Goal: Task Accomplishment & Management: Complete application form

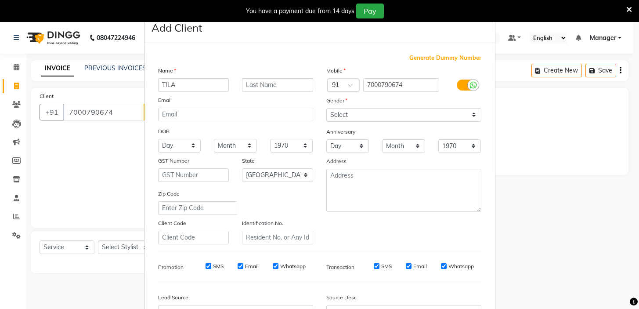
select select "4763"
select select "service"
select select "22"
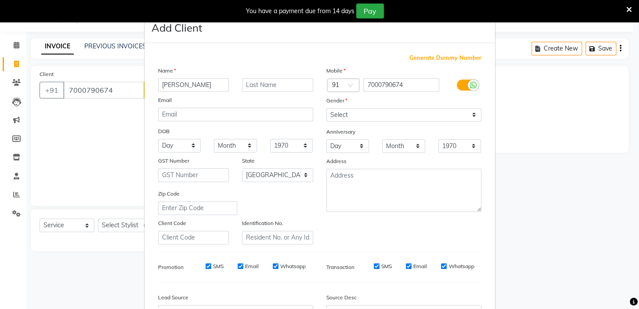
type input "[PERSON_NAME]"
click at [350, 114] on select "Select [DEMOGRAPHIC_DATA] [DEMOGRAPHIC_DATA] Other Prefer Not To Say" at bounding box center [403, 115] width 155 height 14
click at [326, 108] on select "Select [DEMOGRAPHIC_DATA] [DEMOGRAPHIC_DATA] Other Prefer Not To Say" at bounding box center [403, 115] width 155 height 14
click at [360, 115] on select "Select [DEMOGRAPHIC_DATA] [DEMOGRAPHIC_DATA] Other Prefer Not To Say" at bounding box center [403, 115] width 155 height 14
select select "[DEMOGRAPHIC_DATA]"
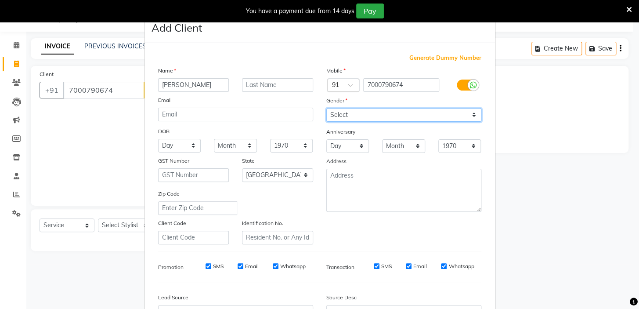
click at [326, 108] on select "Select [DEMOGRAPHIC_DATA] [DEMOGRAPHIC_DATA] Other Prefer Not To Say" at bounding box center [403, 115] width 155 height 14
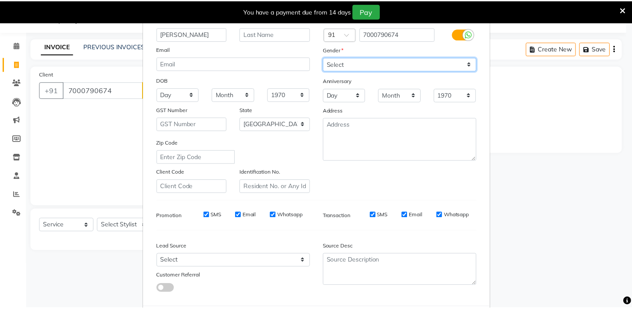
scroll to position [99, 0]
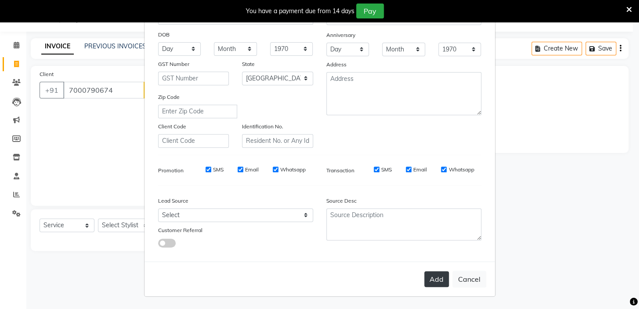
click at [437, 282] on button "Add" at bounding box center [436, 279] width 25 height 16
select select
select select "null"
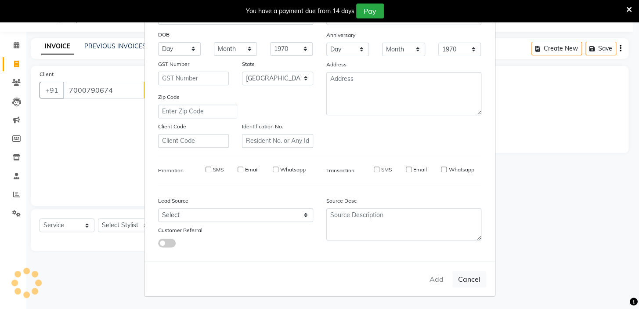
select select
checkbox input "false"
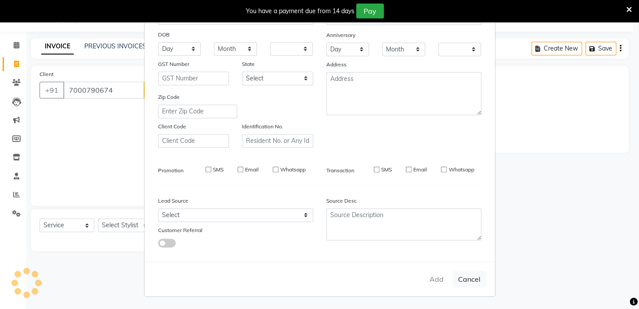
checkbox input "false"
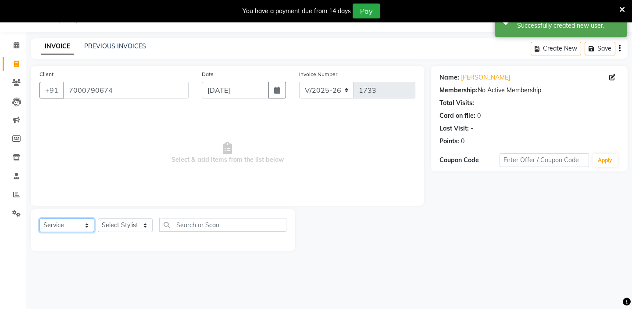
click at [79, 223] on select "Select Service Product Membership Package Voucher Prepaid Gift Card" at bounding box center [66, 225] width 55 height 14
click at [39, 218] on select "Select Service Product Membership Package Voucher Prepaid Gift Card" at bounding box center [66, 225] width 55 height 14
click at [134, 225] on select "Select Stylist Admin [PERSON_NAME] [PERSON_NAME] [PERSON_NAME] [PERSON_NAME] Ma…" at bounding box center [125, 225] width 55 height 14
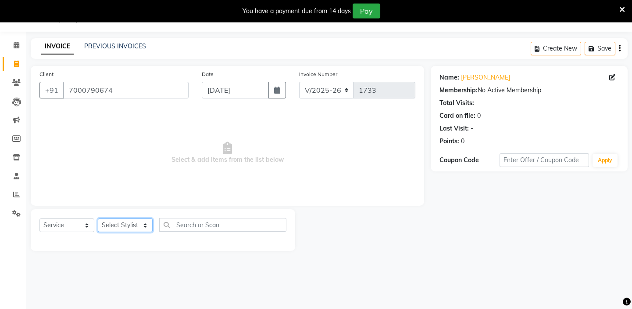
select select "28945"
click at [98, 218] on select "Select Stylist Admin [PERSON_NAME] [PERSON_NAME] [PERSON_NAME] [PERSON_NAME] Ma…" at bounding box center [125, 225] width 55 height 14
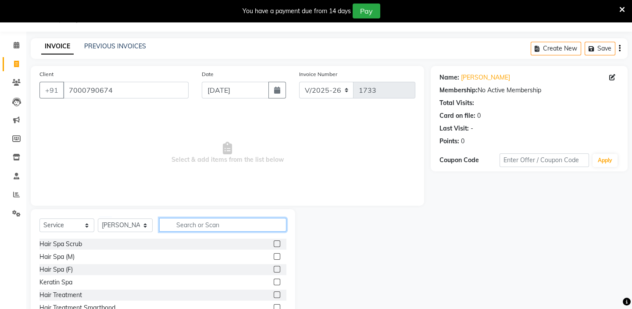
click at [194, 223] on input "text" at bounding box center [222, 225] width 127 height 14
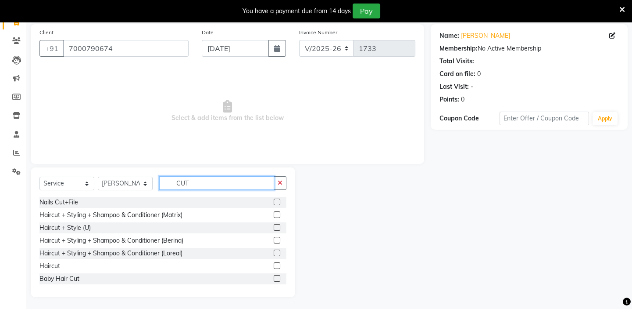
scroll to position [65, 0]
type input "CUT"
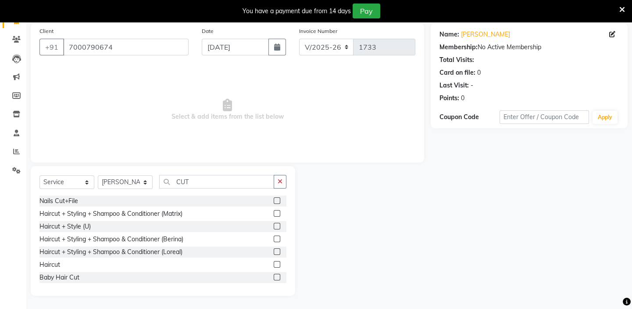
click at [274, 262] on label at bounding box center [277, 264] width 7 height 7
click at [274, 262] on input "checkbox" at bounding box center [277, 265] width 6 height 6
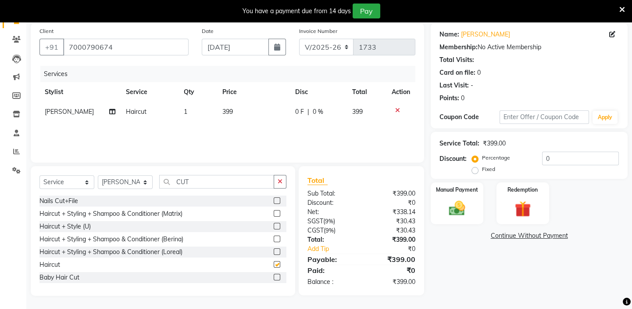
checkbox input "false"
click at [224, 108] on span "399" at bounding box center [227, 112] width 11 height 8
select select "28945"
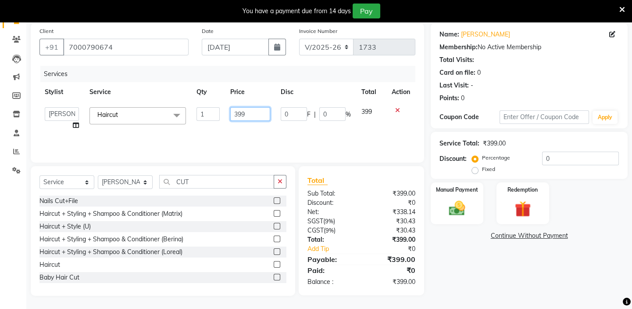
click at [243, 112] on input "399" at bounding box center [250, 114] width 40 height 14
type input "300"
click at [263, 131] on div "Services Stylist Service Qty Price Disc Total Action Admin [PERSON_NAME] shirwa…" at bounding box center [227, 110] width 376 height 88
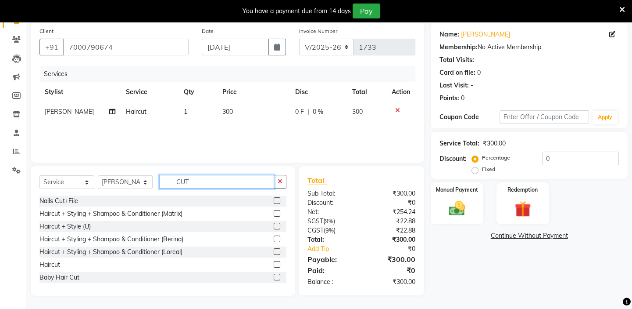
click at [195, 179] on input "CUT" at bounding box center [216, 182] width 115 height 14
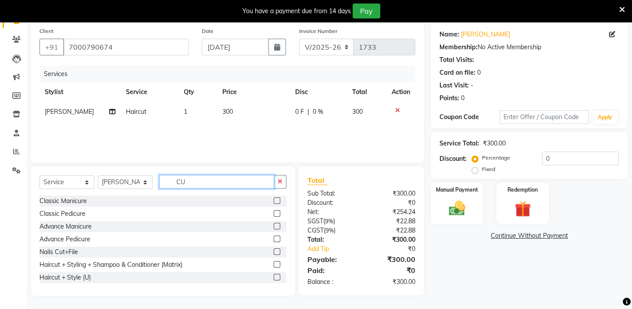
type input "C"
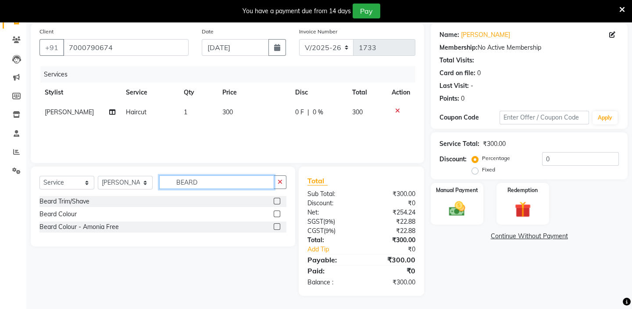
type input "BEARD"
click at [276, 199] on label at bounding box center [277, 200] width 7 height 7
click at [276, 199] on input "checkbox" at bounding box center [277, 201] width 6 height 6
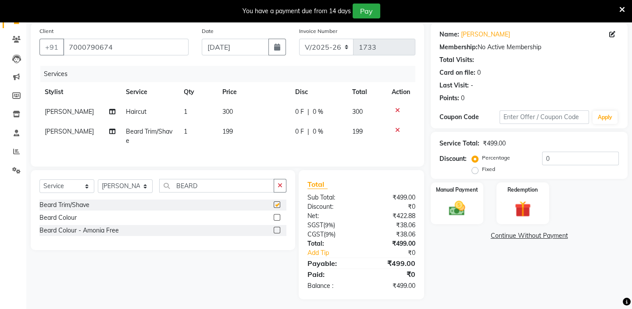
checkbox input "false"
click at [222, 130] on span "199" at bounding box center [227, 131] width 11 height 8
select select "28945"
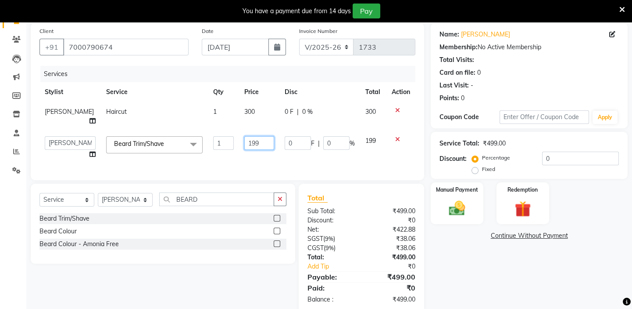
click at [244, 140] on input "199" at bounding box center [258, 143] width 29 height 14
type input "200"
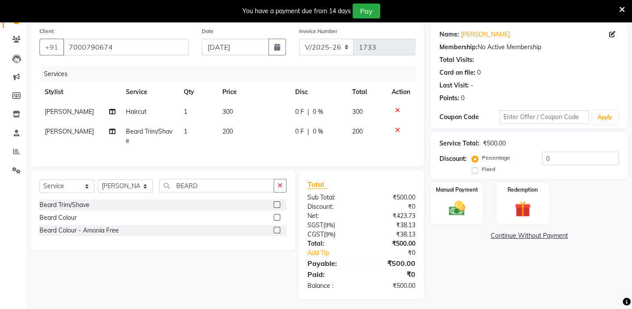
click at [250, 155] on div "Services Stylist Service Qty Price Disc Total Action [PERSON_NAME] Haircut 1 30…" at bounding box center [227, 112] width 376 height 92
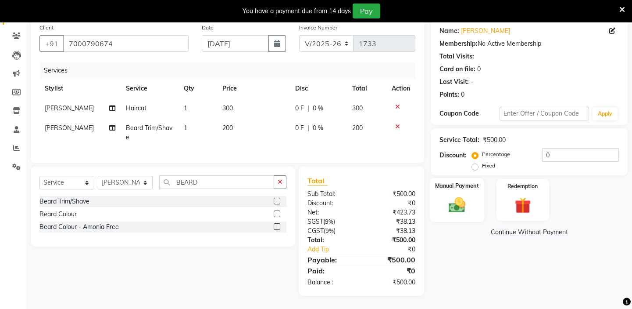
click at [461, 198] on img at bounding box center [457, 204] width 27 height 19
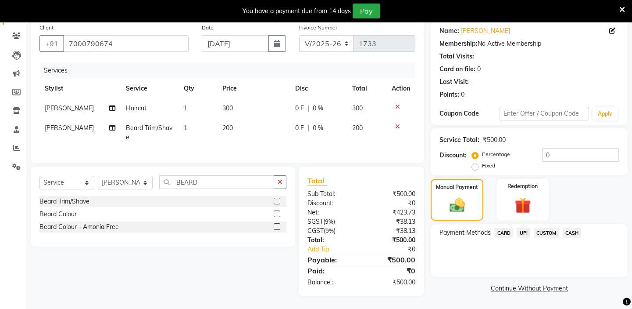
click at [522, 227] on span "UPI" at bounding box center [524, 232] width 14 height 10
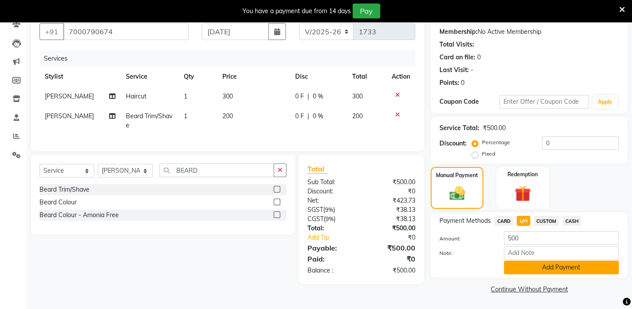
click at [533, 263] on button "Add Payment" at bounding box center [561, 267] width 115 height 14
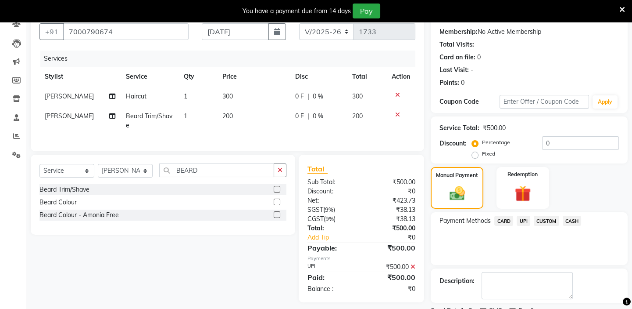
scroll to position [117, 0]
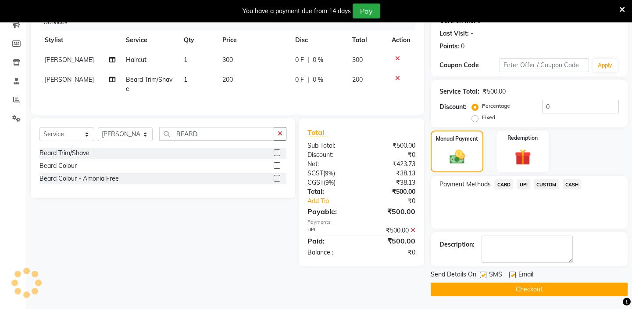
click at [532, 291] on button "Checkout" at bounding box center [529, 289] width 197 height 14
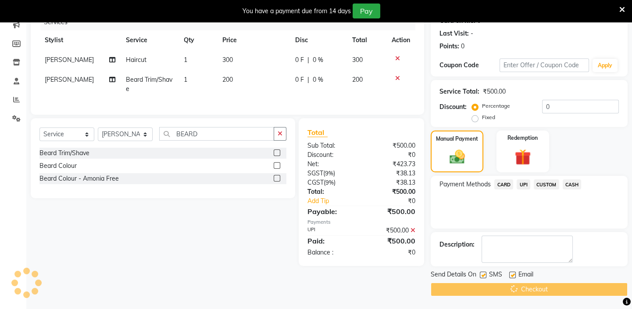
scroll to position [22, 0]
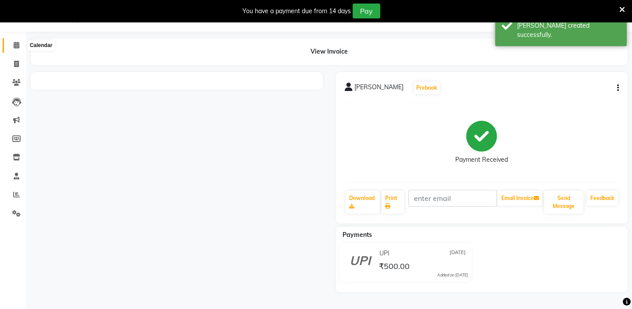
click at [16, 43] on icon at bounding box center [17, 45] width 6 height 7
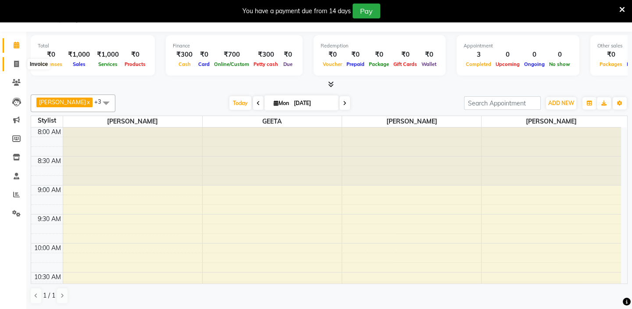
click at [16, 65] on icon at bounding box center [16, 64] width 5 height 7
select select "service"
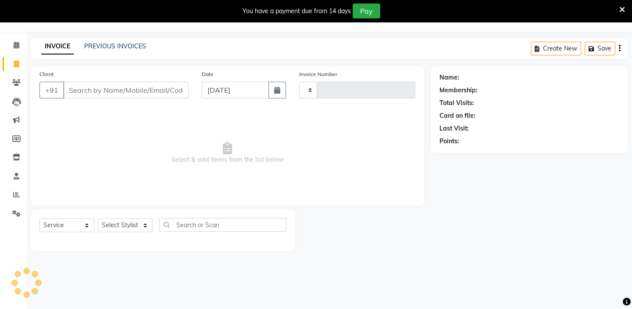
type input "1734"
select select "4763"
click at [122, 225] on select "Select Stylist" at bounding box center [125, 225] width 55 height 14
select select "43562"
click at [98, 218] on select "Select Stylist Admin [PERSON_NAME] [PERSON_NAME] [PERSON_NAME] [PERSON_NAME] Ma…" at bounding box center [125, 225] width 55 height 14
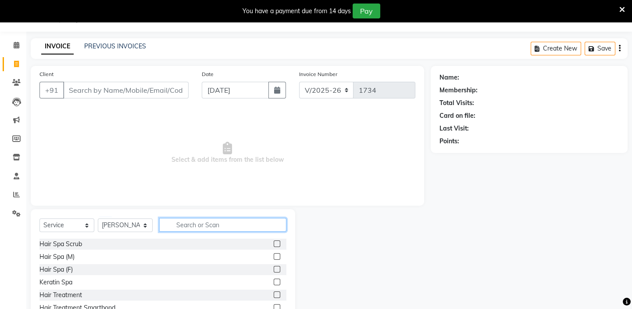
click at [176, 222] on input "text" at bounding box center [222, 225] width 127 height 14
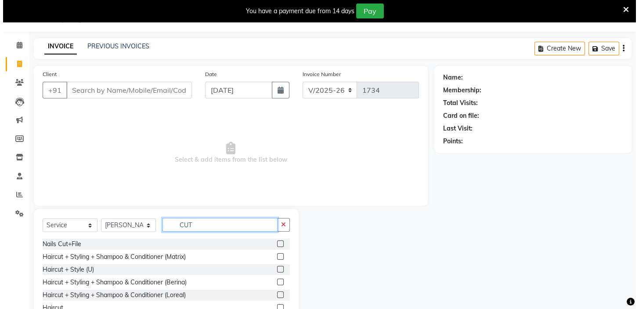
scroll to position [39, 0]
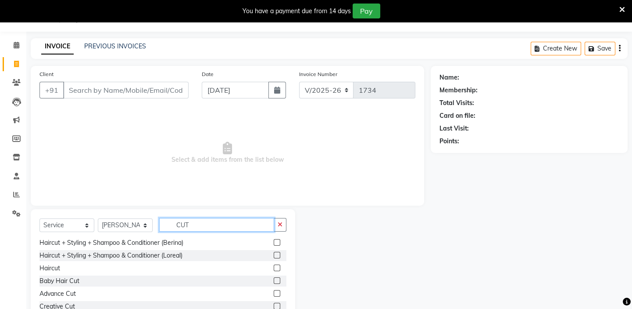
type input "CUT"
click at [274, 268] on label at bounding box center [277, 267] width 7 height 7
click at [274, 268] on input "checkbox" at bounding box center [277, 268] width 6 height 6
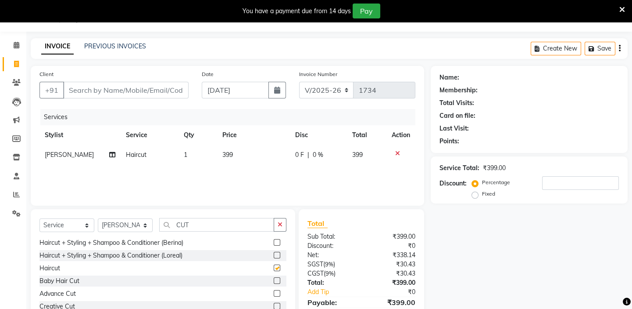
checkbox input "false"
click at [228, 155] on span "399" at bounding box center [227, 155] width 11 height 8
select select "43562"
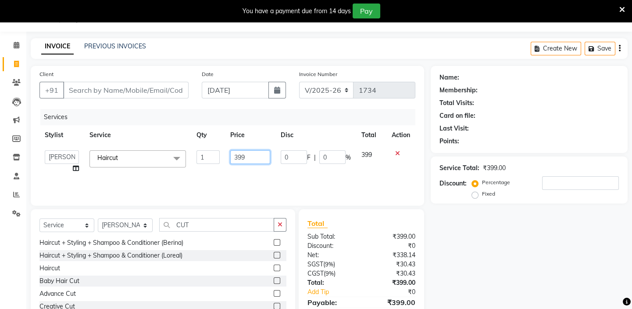
click at [237, 155] on input "399" at bounding box center [250, 157] width 40 height 14
type input "500"
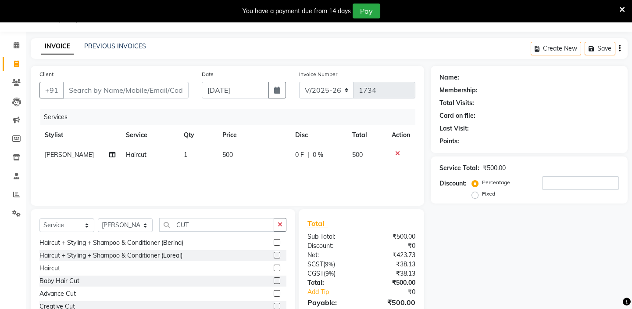
click at [254, 175] on div "Services Stylist Service Qty Price Disc Total Action [PERSON_NAME] Haircut 1 50…" at bounding box center [227, 153] width 376 height 88
click at [127, 91] on input "Client" at bounding box center [126, 90] width 126 height 17
click at [109, 91] on input "Client" at bounding box center [126, 90] width 126 height 17
click at [276, 42] on div "INVOICE PREVIOUS INVOICES Create New Save" at bounding box center [329, 48] width 597 height 21
click at [119, 87] on input "Client" at bounding box center [126, 90] width 126 height 17
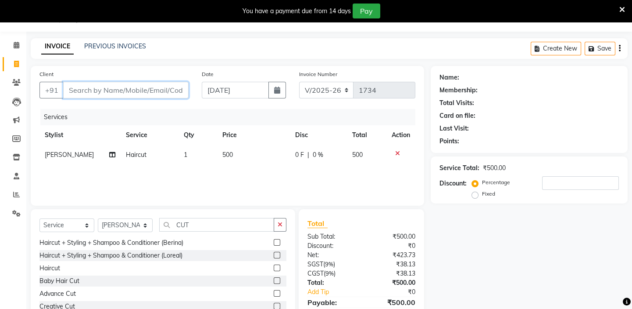
click at [93, 88] on input "Client" at bounding box center [126, 90] width 126 height 17
type input "9"
type input "0"
type input "9893377261"
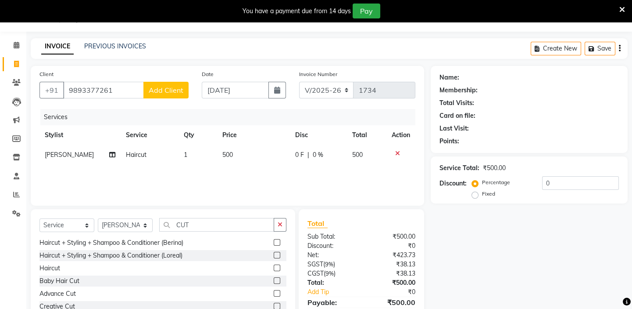
click at [154, 90] on span "Add Client" at bounding box center [166, 90] width 35 height 9
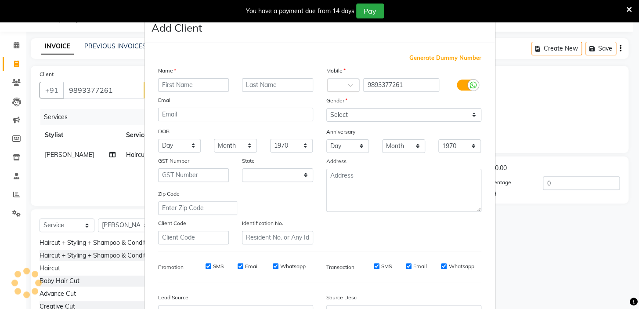
select select "22"
type input "[PERSON_NAME]"
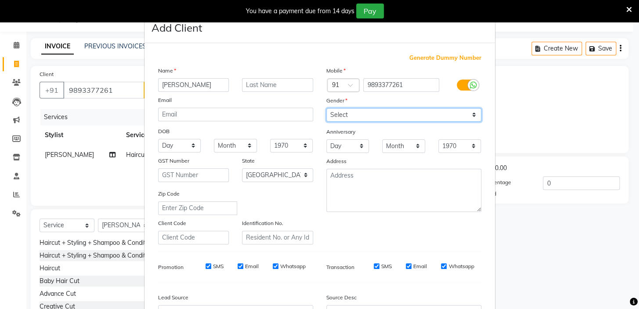
click at [360, 112] on select "Select [DEMOGRAPHIC_DATA] [DEMOGRAPHIC_DATA] Other Prefer Not To Say" at bounding box center [403, 115] width 155 height 14
select select "[DEMOGRAPHIC_DATA]"
click at [326, 108] on select "Select [DEMOGRAPHIC_DATA] [DEMOGRAPHIC_DATA] Other Prefer Not To Say" at bounding box center [403, 115] width 155 height 14
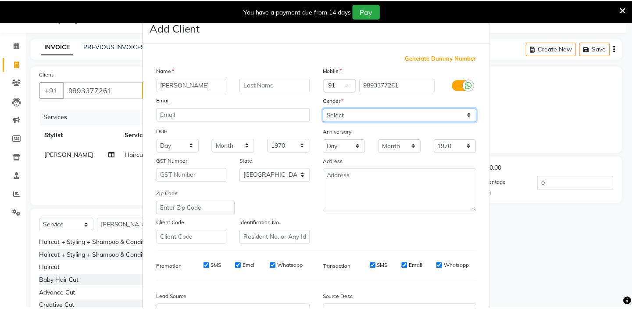
scroll to position [99, 0]
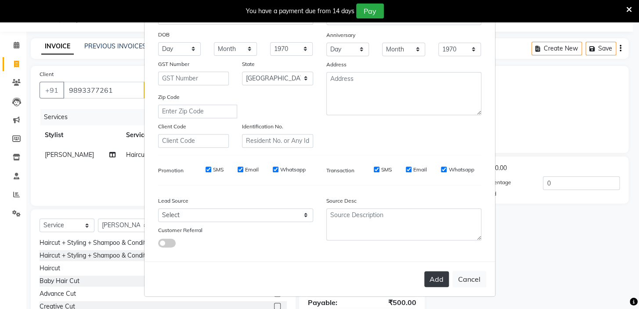
click at [440, 275] on button "Add" at bounding box center [436, 279] width 25 height 16
select select
select select "null"
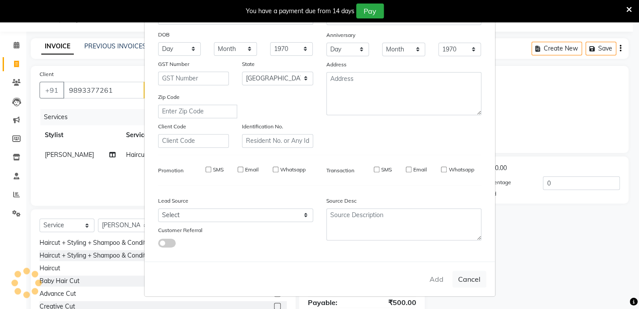
select select
checkbox input "false"
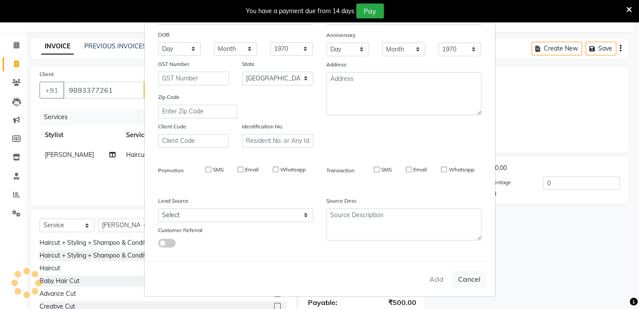
checkbox input "false"
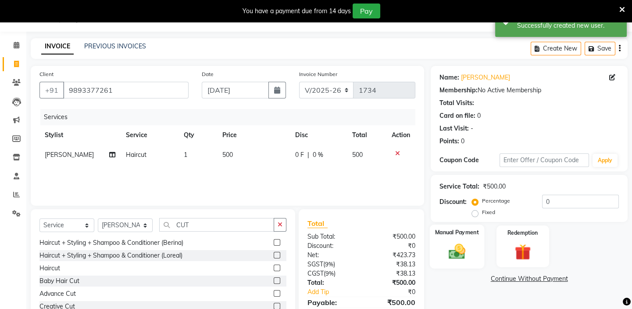
click at [461, 250] on img at bounding box center [457, 250] width 27 height 19
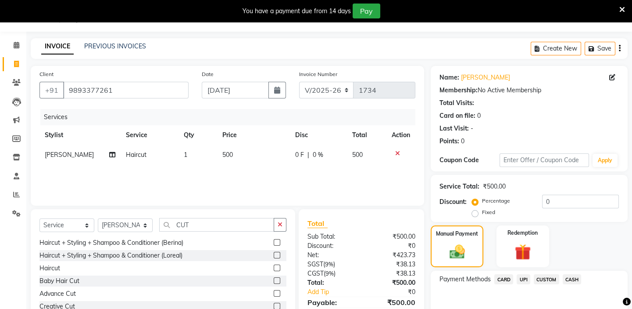
click at [523, 279] on span "UPI" at bounding box center [524, 279] width 14 height 10
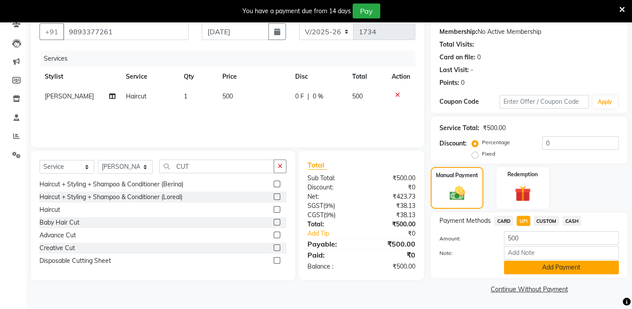
click at [535, 265] on button "Add Payment" at bounding box center [561, 267] width 115 height 14
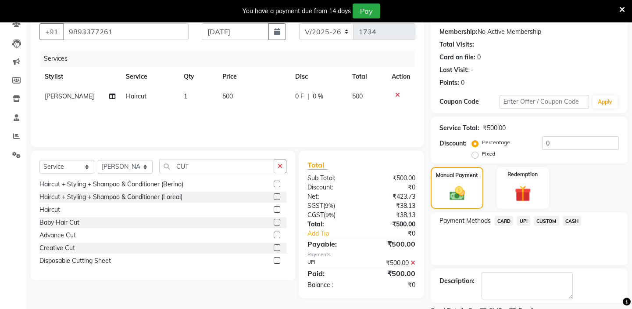
scroll to position [117, 0]
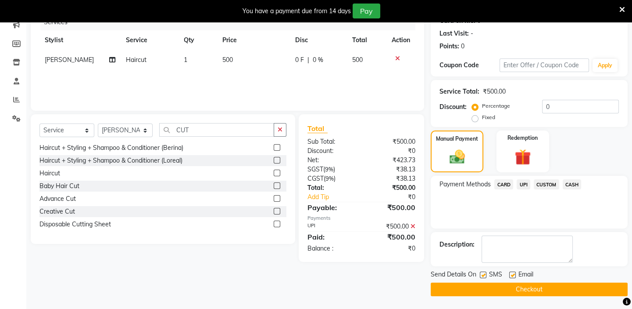
click at [529, 286] on button "Checkout" at bounding box center [529, 289] width 197 height 14
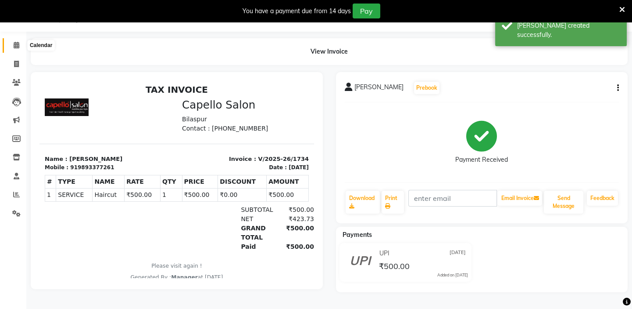
click at [16, 47] on icon at bounding box center [17, 45] width 6 height 7
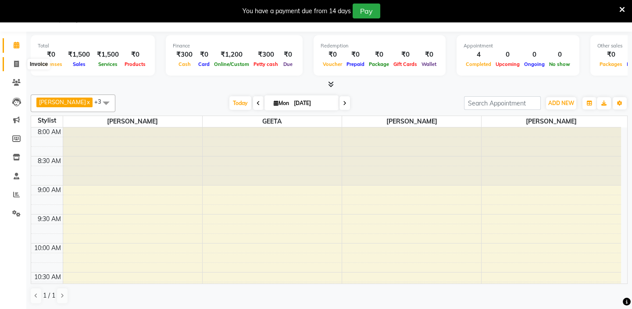
click at [13, 64] on span at bounding box center [16, 64] width 15 height 10
select select "service"
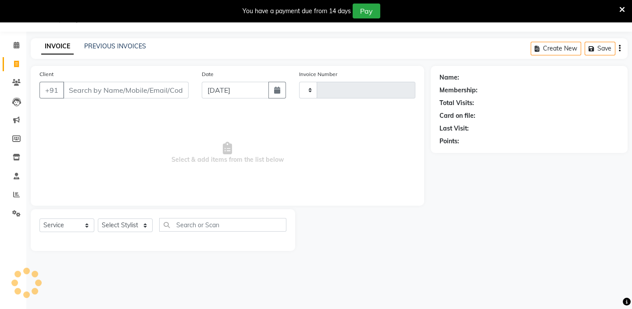
type input "1735"
select select "4763"
click at [101, 44] on link "PREVIOUS INVOICES" at bounding box center [115, 46] width 62 height 8
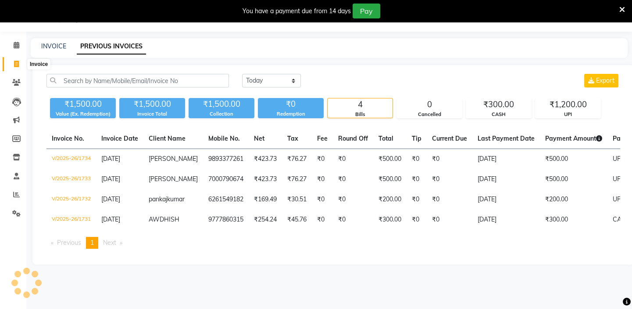
click at [14, 64] on icon at bounding box center [16, 64] width 5 height 7
select select "service"
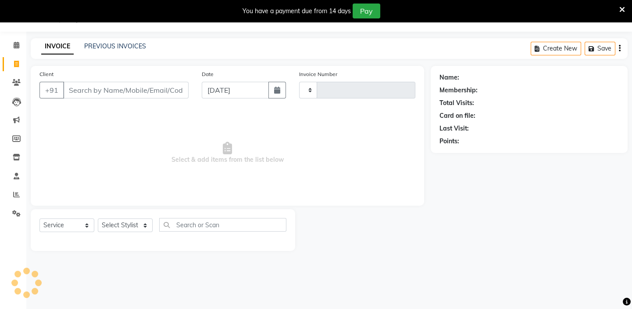
type input "1735"
select select "4763"
click at [119, 224] on select "Select Stylist" at bounding box center [125, 225] width 55 height 14
select select "43562"
click at [98, 218] on select "Select Stylist Admin [PERSON_NAME] [PERSON_NAME] [PERSON_NAME] [PERSON_NAME] Ma…" at bounding box center [125, 225] width 55 height 14
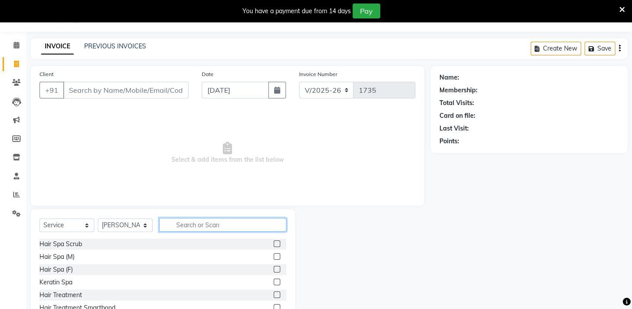
click at [194, 227] on input "text" at bounding box center [222, 225] width 127 height 14
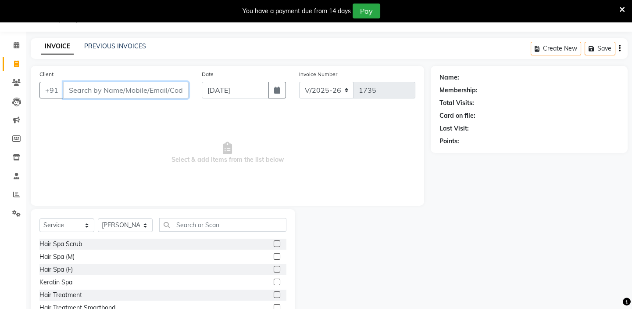
click at [119, 91] on input "Client" at bounding box center [126, 90] width 126 height 17
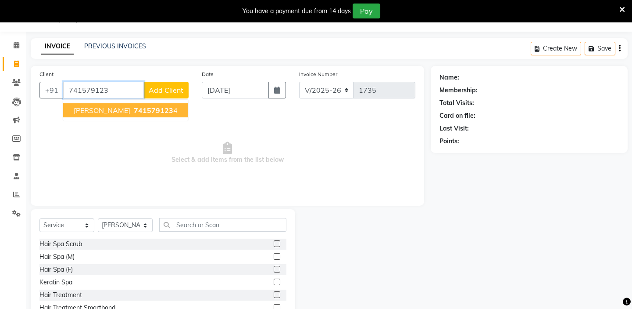
click at [134, 111] on span "741579123" at bounding box center [153, 110] width 39 height 9
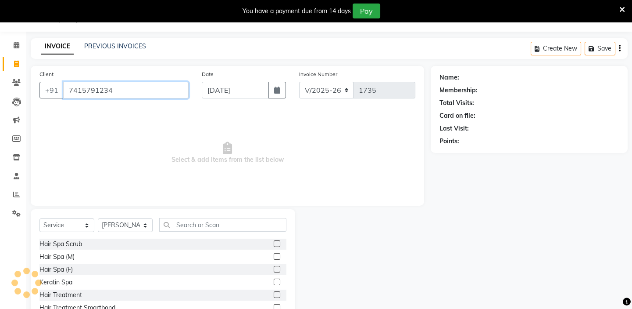
type input "7415791234"
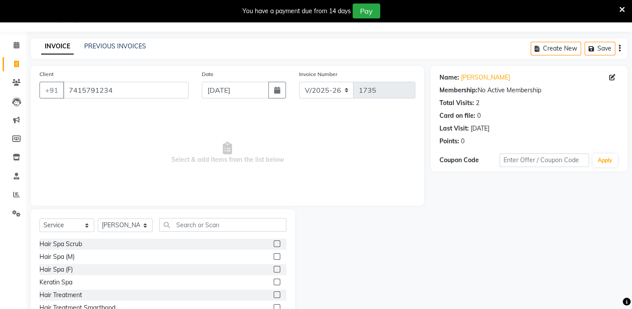
scroll to position [65, 0]
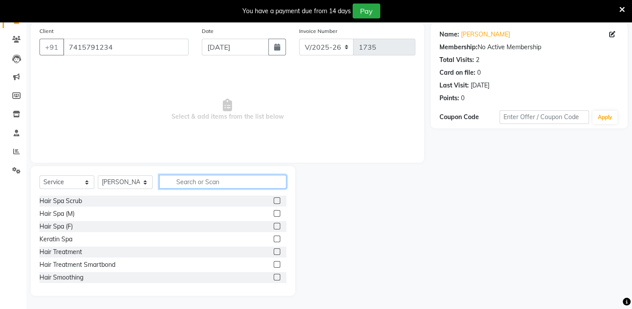
click at [194, 178] on input "text" at bounding box center [222, 182] width 127 height 14
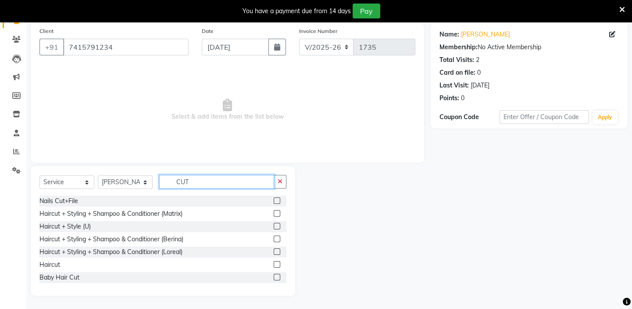
type input "CUT"
click at [274, 262] on label at bounding box center [277, 264] width 7 height 7
click at [274, 262] on input "checkbox" at bounding box center [277, 265] width 6 height 6
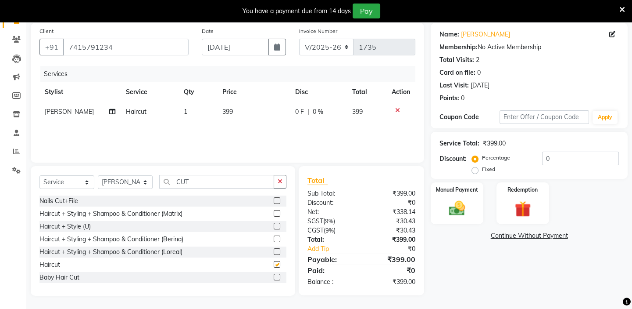
checkbox input "false"
click at [228, 112] on span "399" at bounding box center [227, 112] width 11 height 8
select select "43562"
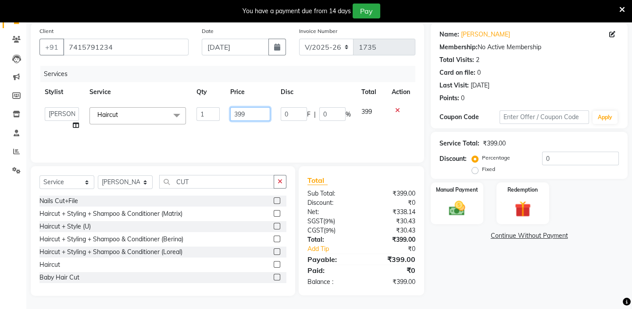
click at [236, 111] on input "399" at bounding box center [250, 114] width 40 height 14
type input "500"
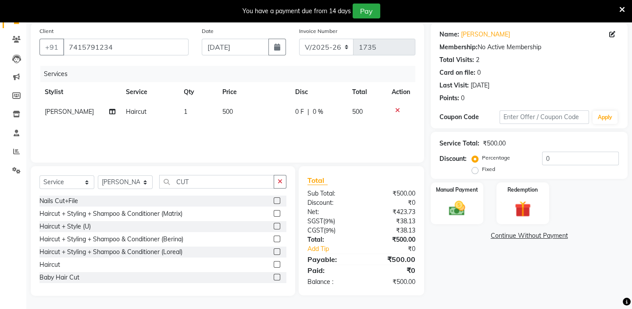
click at [240, 135] on div "Services Stylist Service Qty Price Disc Total Action [PERSON_NAME] Haircut 1 50…" at bounding box center [227, 110] width 376 height 88
click at [457, 203] on img at bounding box center [457, 207] width 27 height 19
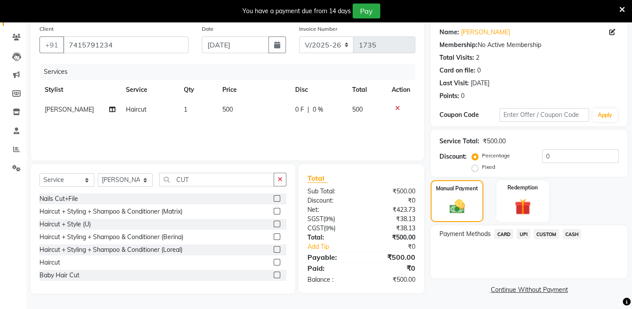
scroll to position [68, 0]
click at [522, 233] on span "UPI" at bounding box center [524, 233] width 14 height 10
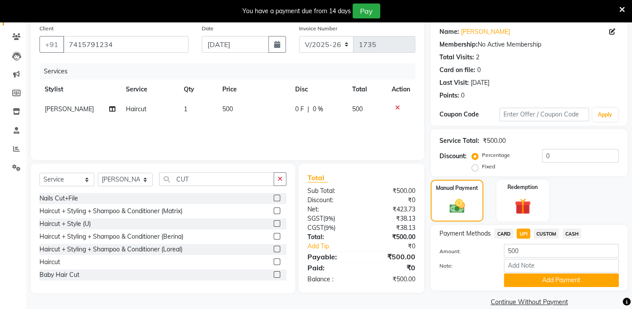
scroll to position [80, 0]
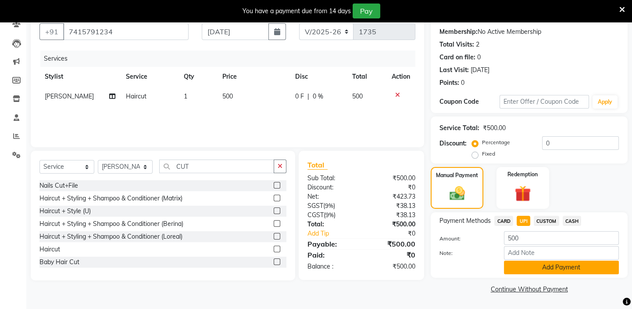
click at [525, 264] on button "Add Payment" at bounding box center [561, 267] width 115 height 14
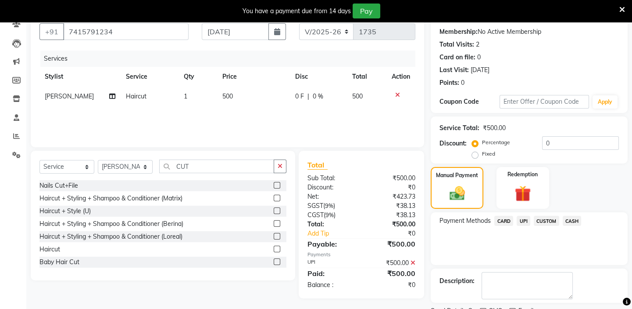
scroll to position [117, 0]
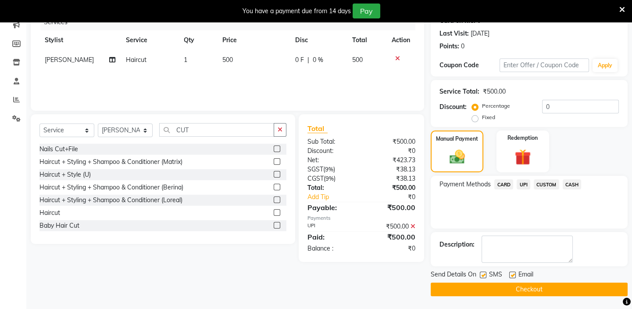
click at [527, 290] on button "Checkout" at bounding box center [529, 289] width 197 height 14
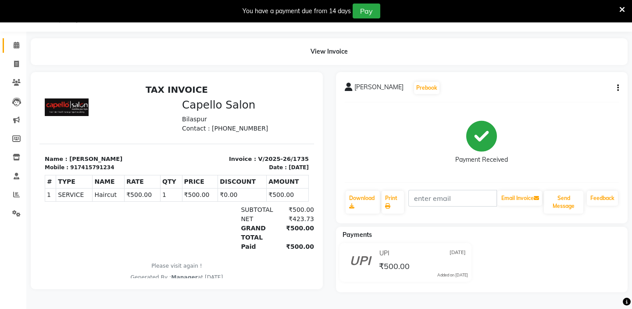
click at [18, 50] on link "Calendar" at bounding box center [13, 45] width 21 height 14
